Goal: Task Accomplishment & Management: Check status

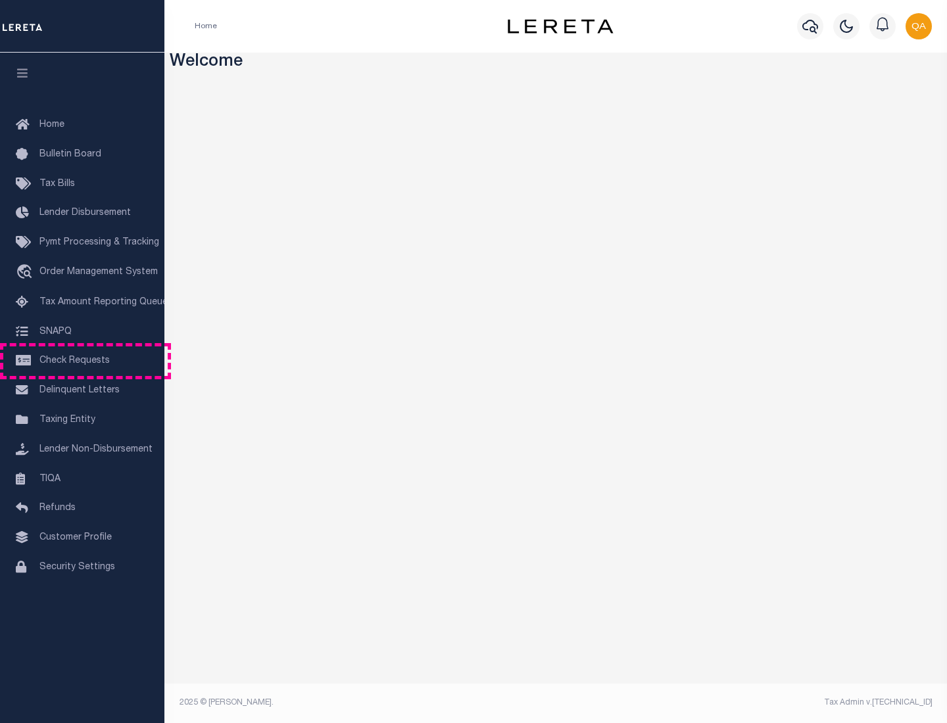
click at [82, 361] on span "Check Requests" at bounding box center [74, 360] width 70 height 9
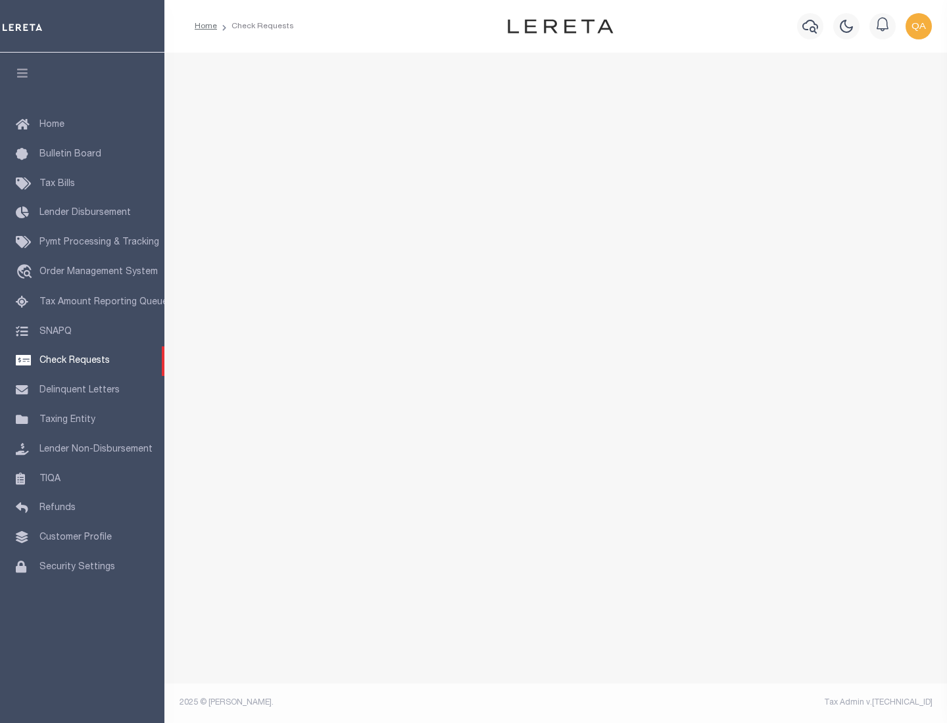
select select "50"
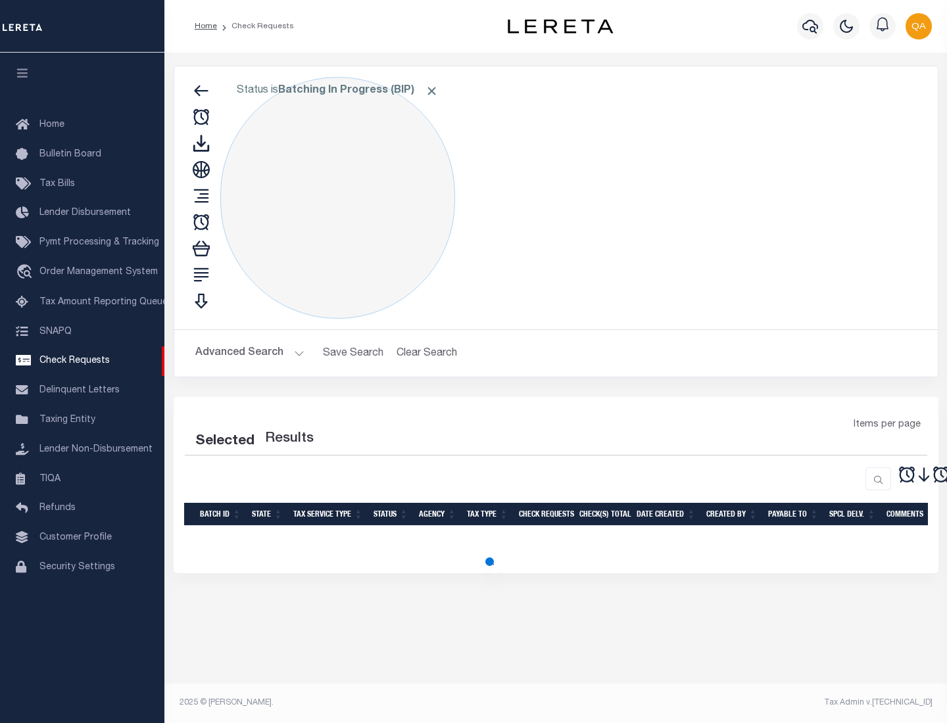
select select "50"
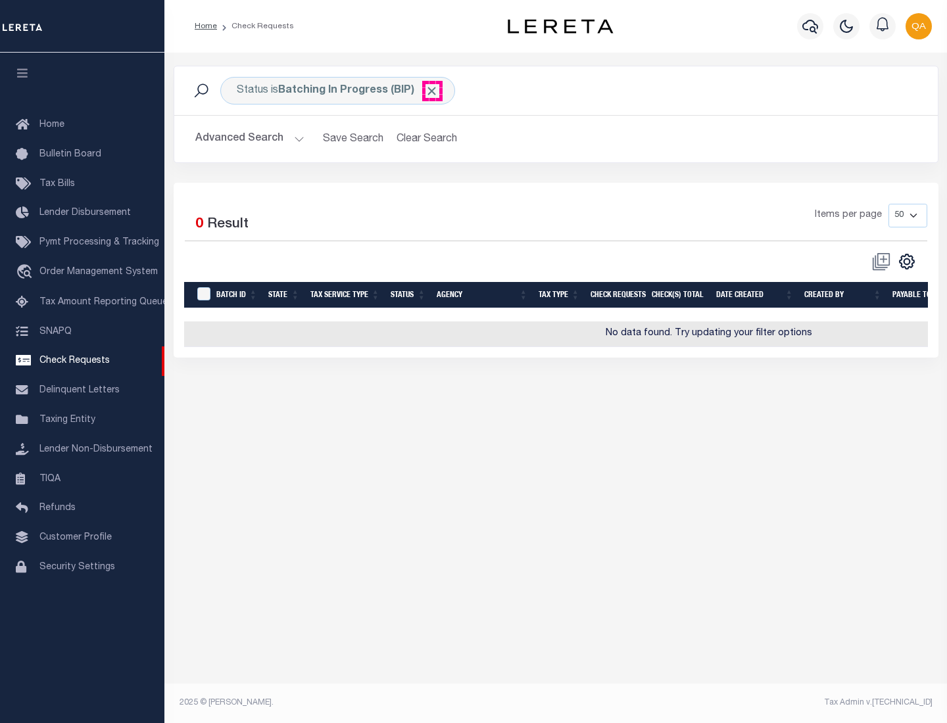
click at [432, 91] on span "Click to Remove" at bounding box center [432, 91] width 14 height 14
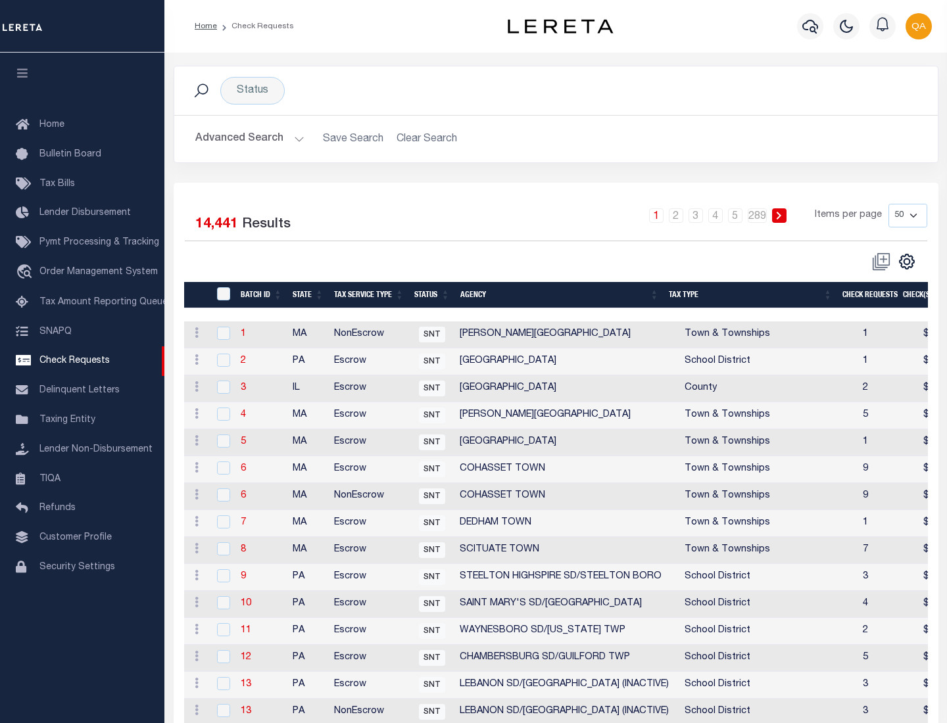
scroll to position [634, 0]
